Goal: Check status

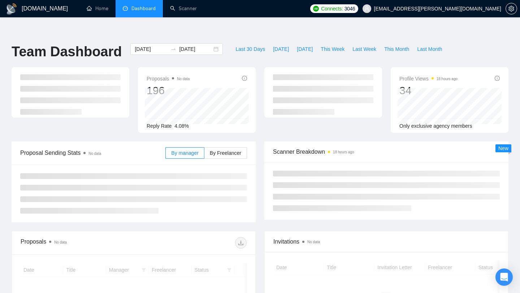
click at [197, 45] on input "[DATE]" at bounding box center [195, 49] width 33 height 8
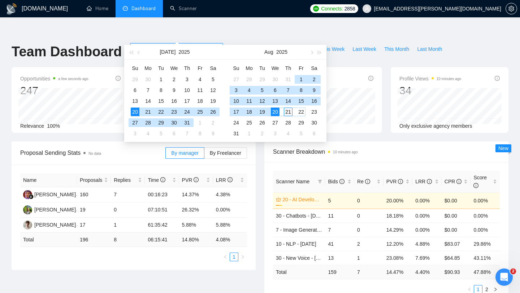
type input "[DATE]"
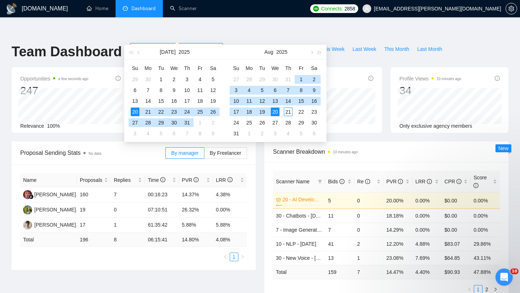
click at [290, 111] on div "21" at bounding box center [288, 112] width 9 height 9
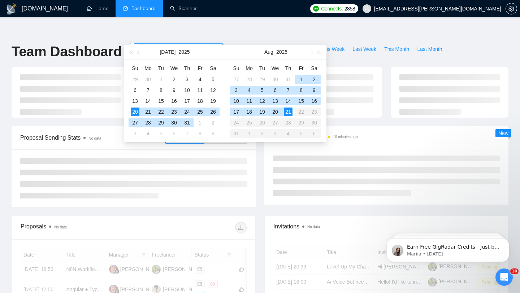
type input "[DATE]"
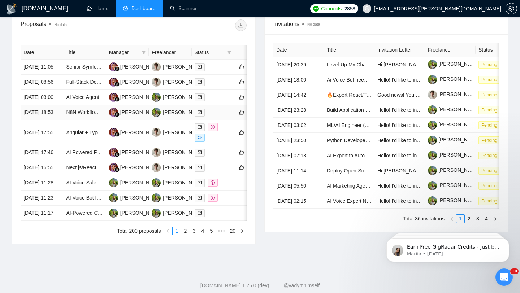
scroll to position [299, 0]
click at [179, 137] on div "[PERSON_NAME]" at bounding box center [178, 132] width 53 height 9
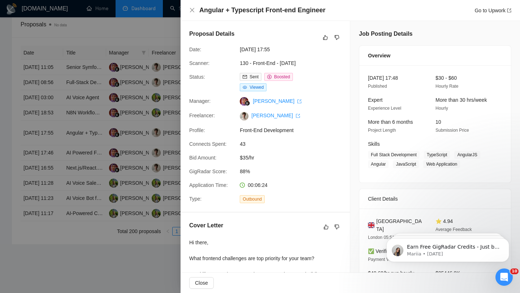
click at [162, 27] on div at bounding box center [260, 146] width 520 height 293
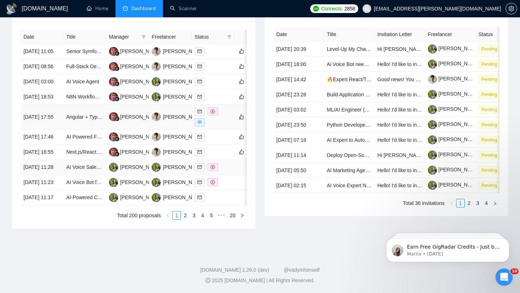
scroll to position [338, 0]
click at [184, 219] on link "2" at bounding box center [185, 215] width 8 height 8
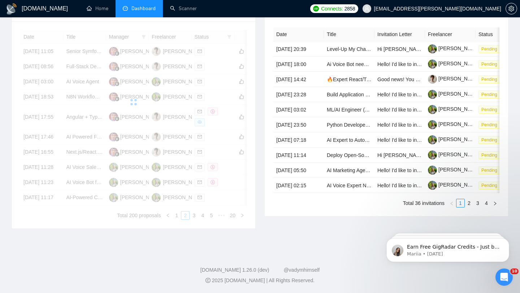
click at [187, 220] on div "Date Title Manager Freelancer Status [DATE] 11:05 Senior Symfony PHP Backend De…" at bounding box center [134, 125] width 226 height 190
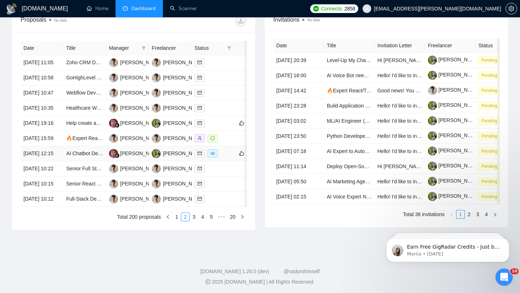
scroll to position [271, 0]
